Goal: Task Accomplishment & Management: Manage account settings

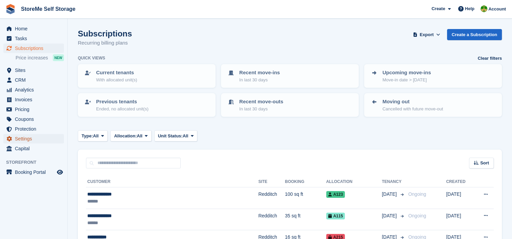
click at [14, 137] on link "Settings" at bounding box center [33, 138] width 61 height 9
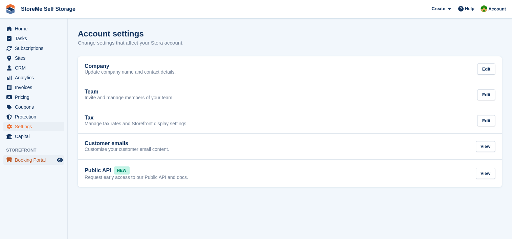
click at [32, 160] on span "Booking Portal" at bounding box center [35, 160] width 41 height 9
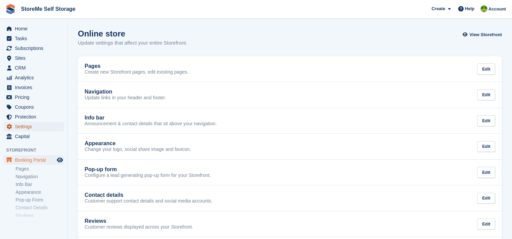
click at [30, 125] on span "Settings" at bounding box center [35, 126] width 41 height 9
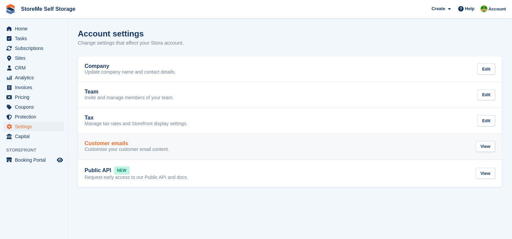
click at [133, 144] on div "Customer emails" at bounding box center [127, 144] width 85 height 6
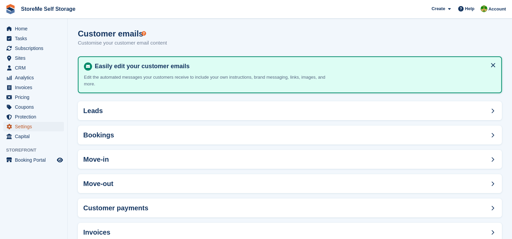
click at [25, 127] on span "Settings" at bounding box center [35, 126] width 41 height 9
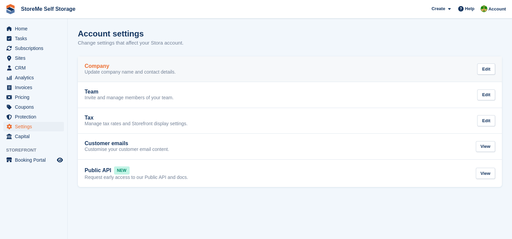
click at [112, 71] on p "Update company name and contact details." at bounding box center [130, 72] width 91 height 6
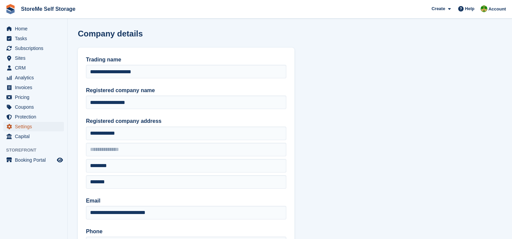
click at [28, 128] on span "Settings" at bounding box center [35, 126] width 41 height 9
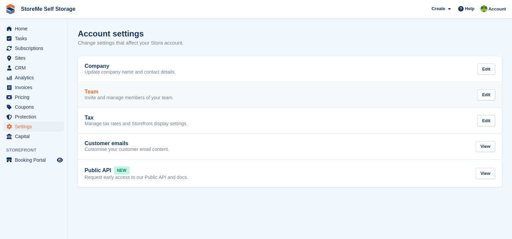
click at [127, 96] on p "Invite and manage members of your team." at bounding box center [129, 98] width 89 height 6
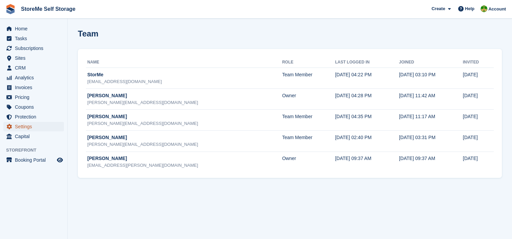
click at [22, 125] on span "Settings" at bounding box center [35, 126] width 41 height 9
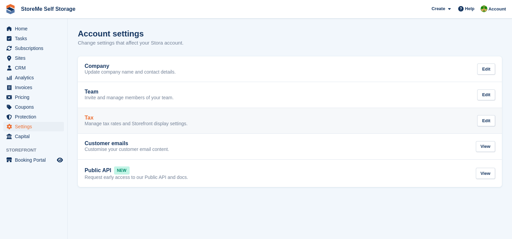
click at [108, 121] on p "Manage tax rates and Storefront display settings." at bounding box center [136, 124] width 103 height 6
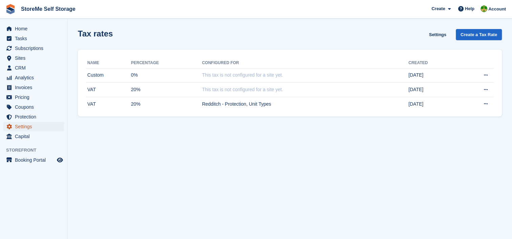
click at [19, 128] on span "Settings" at bounding box center [35, 126] width 41 height 9
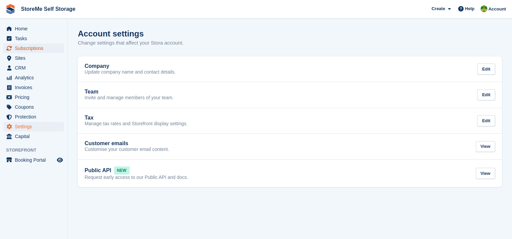
click at [31, 50] on span "Subscriptions" at bounding box center [35, 48] width 41 height 9
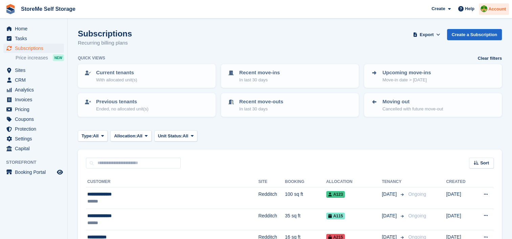
click at [497, 6] on span "Account" at bounding box center [497, 9] width 18 height 7
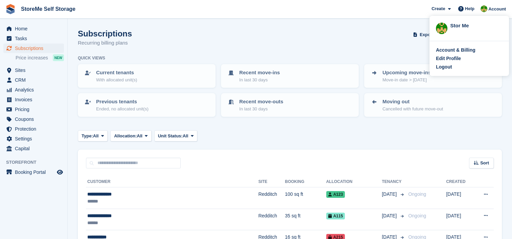
click at [369, 35] on div "Subscriptions Recurring billing plans Export Export Subscriptions Export a CSV …" at bounding box center [290, 42] width 424 height 26
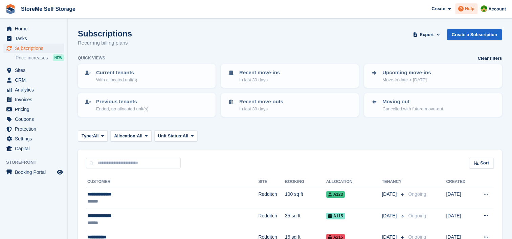
click at [471, 6] on span "Help" at bounding box center [469, 8] width 9 height 7
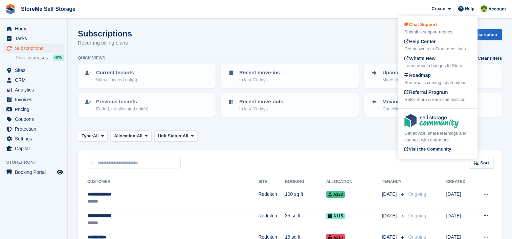
click at [427, 22] on span "Chat Support" at bounding box center [420, 24] width 32 height 5
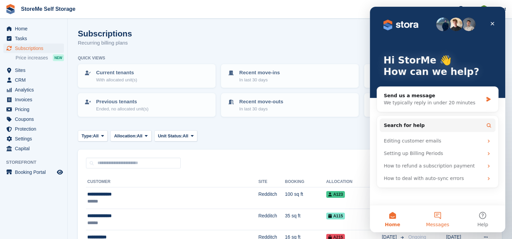
click at [441, 220] on button "Messages" at bounding box center [437, 219] width 45 height 27
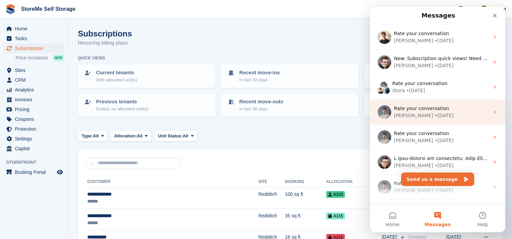
click at [444, 110] on div "Rate your conversation" at bounding box center [441, 108] width 95 height 7
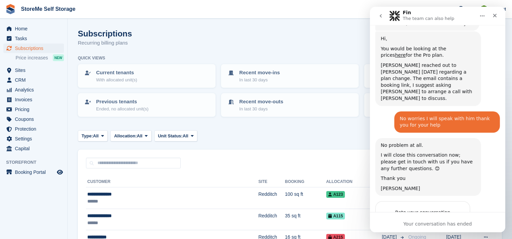
scroll to position [534, 0]
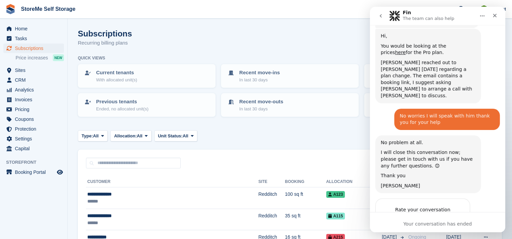
click at [381, 16] on icon "go back" at bounding box center [380, 15] width 5 height 5
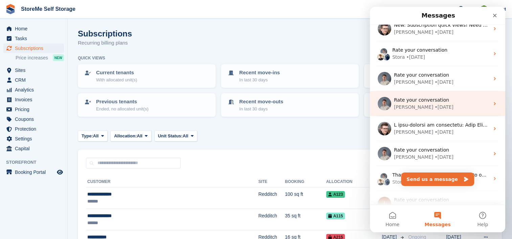
scroll to position [34, 0]
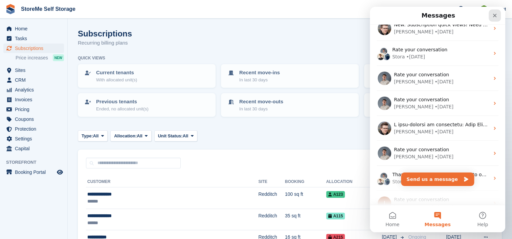
click at [494, 13] on icon "Close" at bounding box center [494, 15] width 5 height 5
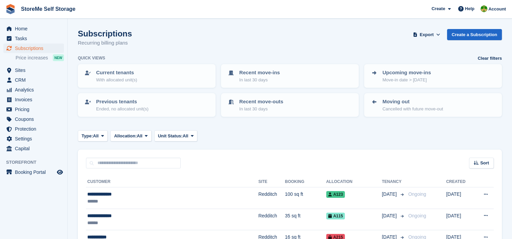
scroll to position [0, 0]
click at [23, 78] on span "CRM" at bounding box center [35, 79] width 41 height 9
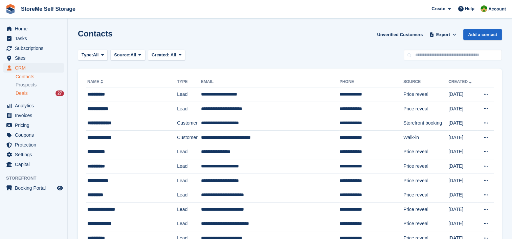
click at [24, 92] on span "Deals" at bounding box center [22, 93] width 12 height 6
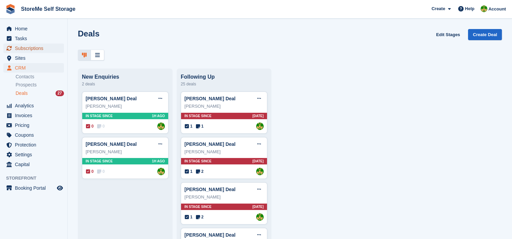
click at [21, 50] on span "Subscriptions" at bounding box center [35, 48] width 41 height 9
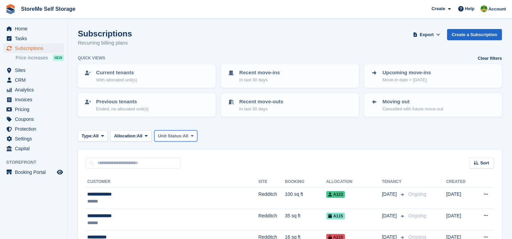
click at [182, 139] on button "Unit Status: All" at bounding box center [175, 136] width 43 height 11
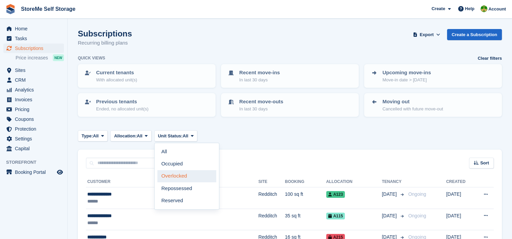
click at [183, 176] on link "Overlocked" at bounding box center [186, 176] width 59 height 12
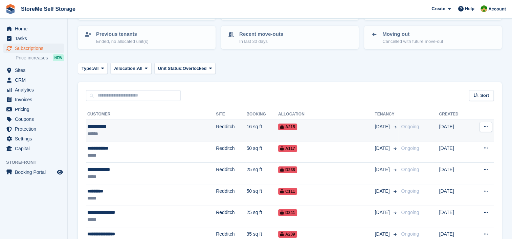
scroll to position [101, 0]
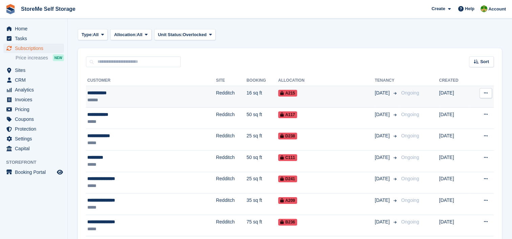
click at [278, 95] on div "A215" at bounding box center [326, 93] width 96 height 7
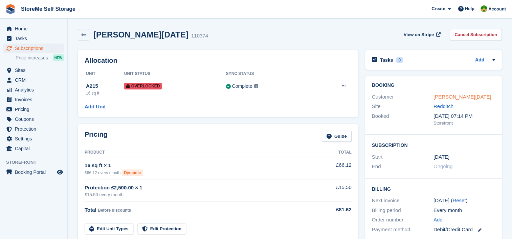
click at [444, 95] on link "[PERSON_NAME][DATE]" at bounding box center [462, 97] width 58 height 6
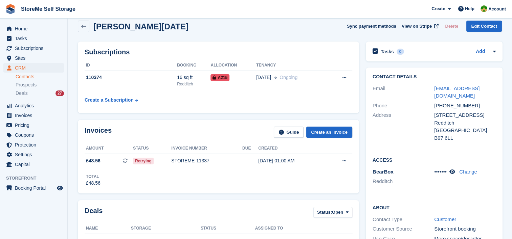
scroll to position [68, 0]
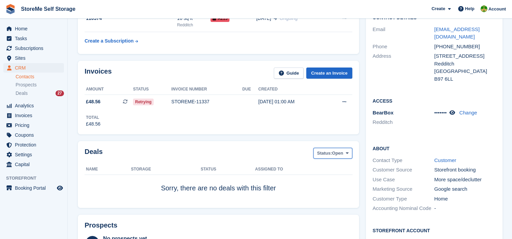
click at [339, 158] on button "Status: Open" at bounding box center [332, 153] width 39 height 11
click at [329, 168] on link "All" at bounding box center [345, 169] width 59 height 12
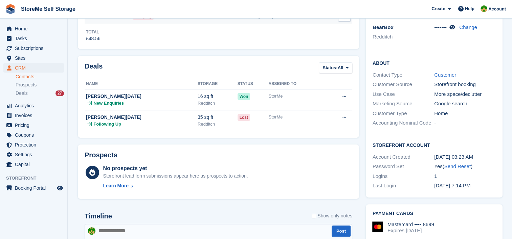
scroll to position [237, 0]
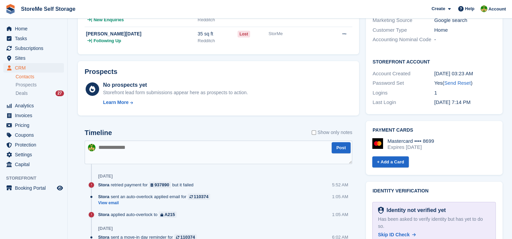
click at [157, 151] on textarea at bounding box center [218, 153] width 267 height 24
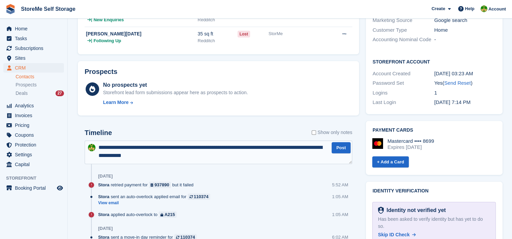
type textarea "**********"
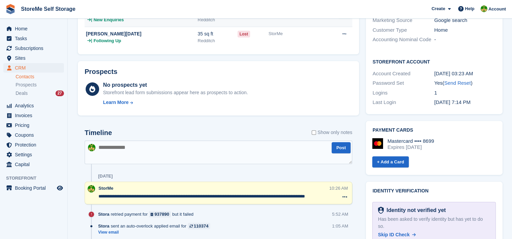
scroll to position [0, 0]
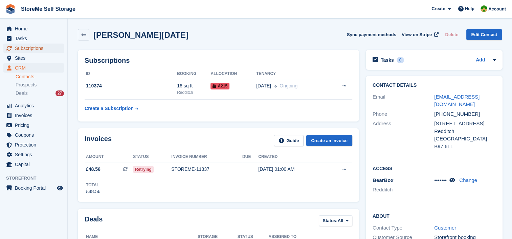
click at [24, 48] on span "Subscriptions" at bounding box center [35, 48] width 41 height 9
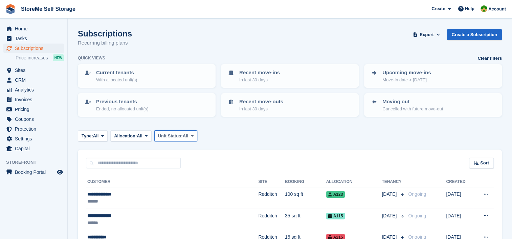
click at [183, 139] on button "Unit Status: All" at bounding box center [175, 136] width 43 height 11
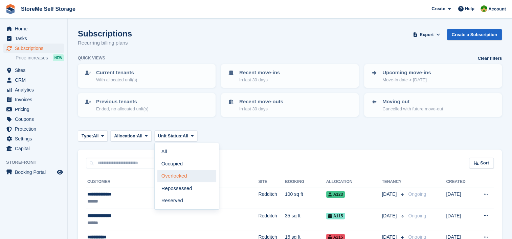
click at [174, 174] on link "Overlocked" at bounding box center [186, 176] width 59 height 12
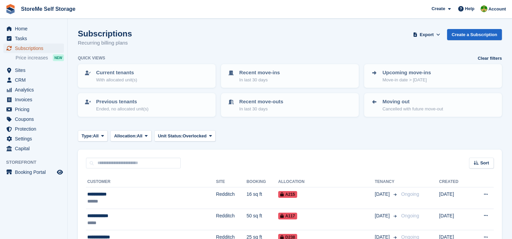
click at [40, 48] on span "Subscriptions" at bounding box center [35, 48] width 41 height 9
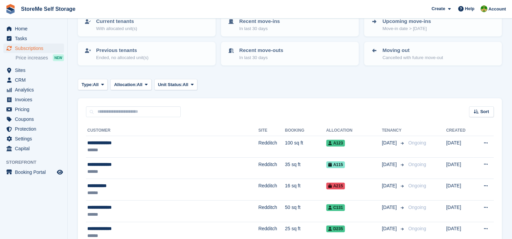
scroll to position [68, 0]
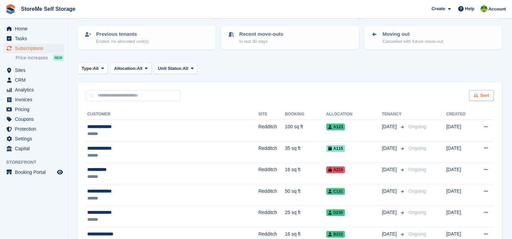
click at [477, 93] on icon at bounding box center [475, 95] width 5 height 4
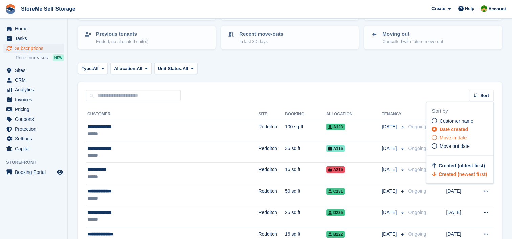
click at [457, 138] on span "Move in date" at bounding box center [452, 137] width 27 height 5
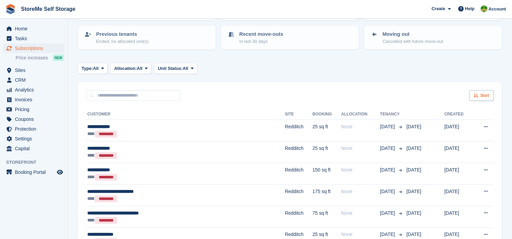
click at [480, 94] on span "Sort" at bounding box center [484, 95] width 9 height 7
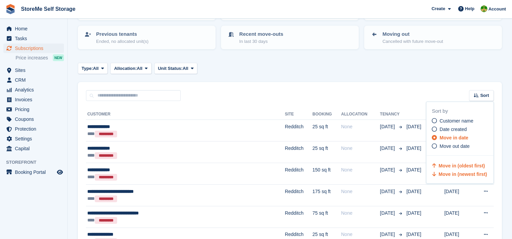
click at [462, 172] on span "Move in (newest first)" at bounding box center [462, 174] width 48 height 5
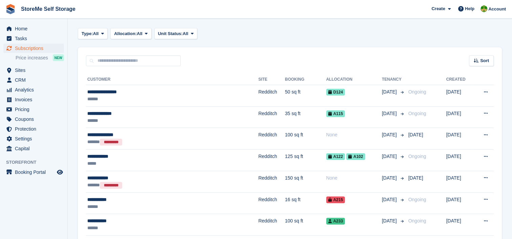
scroll to position [101, 0]
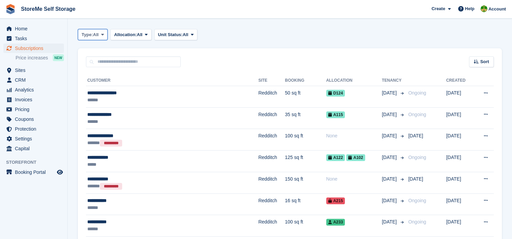
click at [86, 33] on span "Type:" at bounding box center [86, 34] width 11 height 7
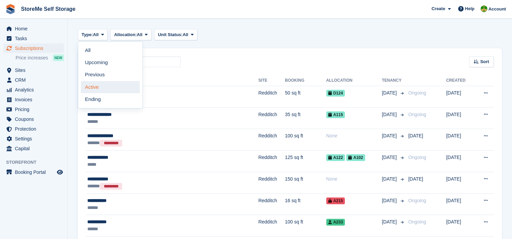
click at [94, 86] on link "Active" at bounding box center [110, 87] width 59 height 12
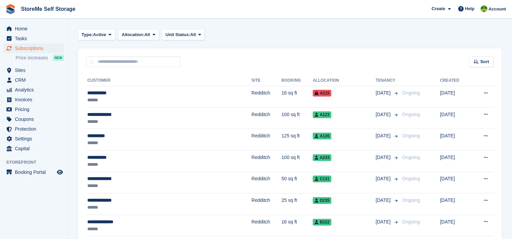
scroll to position [68, 0]
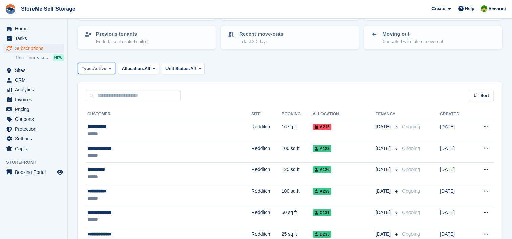
click at [107, 66] on button "Type: Active" at bounding box center [97, 68] width 38 height 11
click at [94, 80] on link "All" at bounding box center [110, 84] width 59 height 12
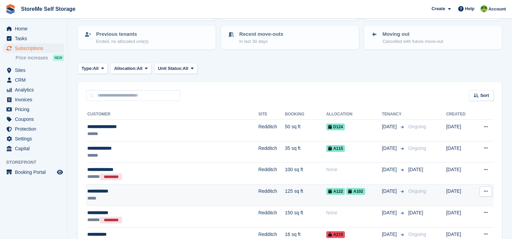
click at [285, 193] on td "125 sq ft" at bounding box center [305, 196] width 41 height 22
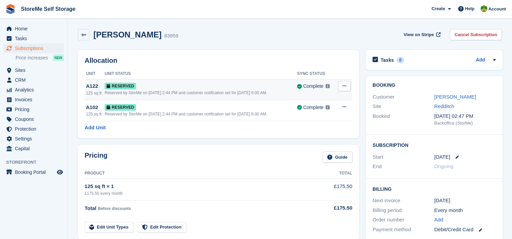
click at [343, 88] on icon at bounding box center [344, 86] width 4 height 4
click at [310, 115] on p "Deallocate" at bounding box center [317, 114] width 59 height 9
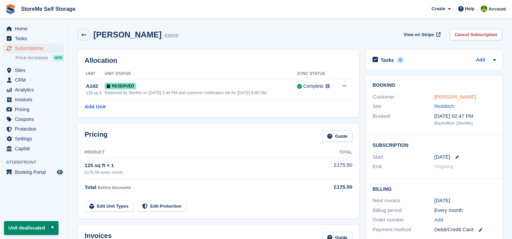
click at [446, 97] on link "Jill Summers" at bounding box center [455, 97] width 42 height 6
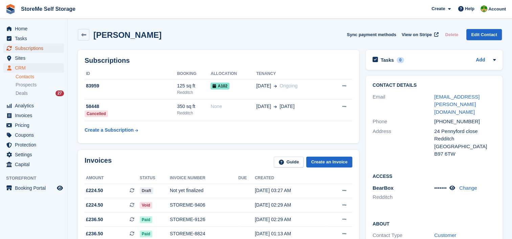
click at [33, 46] on span "Subscriptions" at bounding box center [35, 48] width 41 height 9
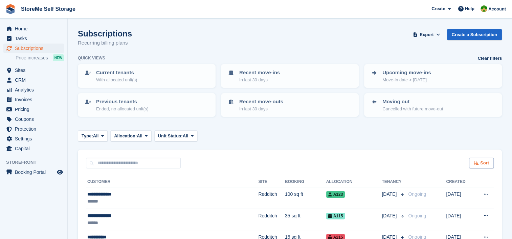
click at [474, 162] on icon at bounding box center [475, 163] width 5 height 4
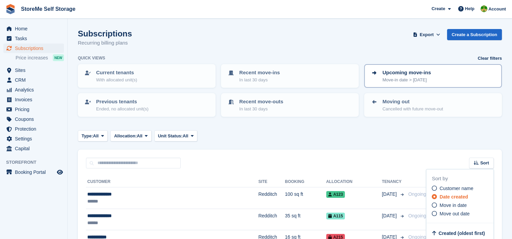
click at [380, 78] on div "Upcoming move-ins Move-in date > today" at bounding box center [432, 76] width 125 height 14
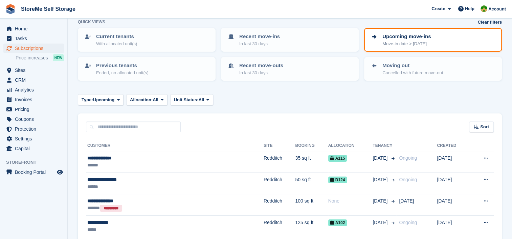
scroll to position [67, 0]
